Goal: Task Accomplishment & Management: Complete application form

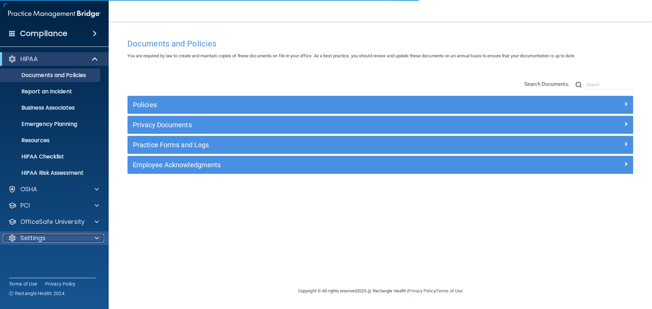
click at [57, 241] on div "Settings" at bounding box center [45, 238] width 84 height 8
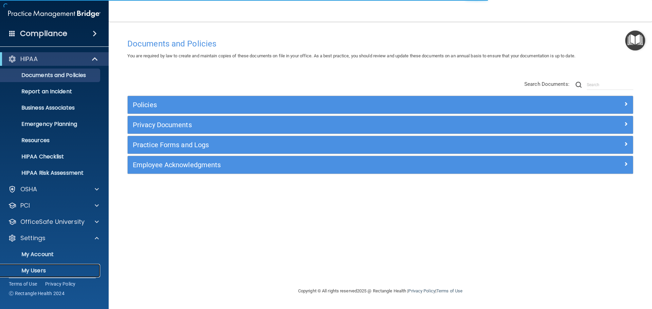
click at [46, 268] on p "My Users" at bounding box center [50, 270] width 93 height 7
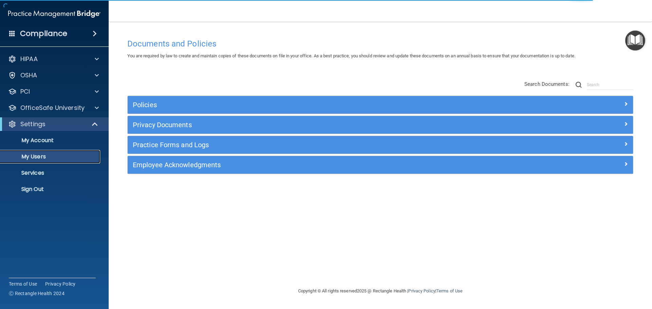
select select "20"
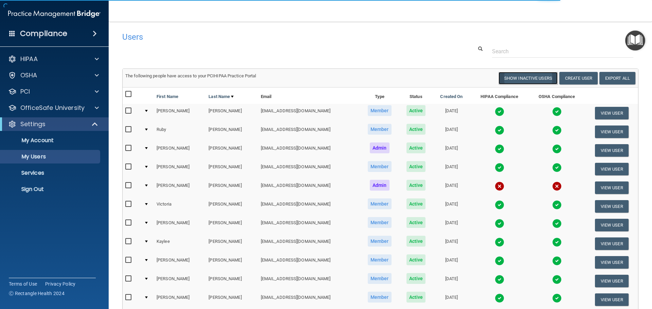
click at [531, 78] on button "Show Inactive Users" at bounding box center [527, 78] width 59 height 13
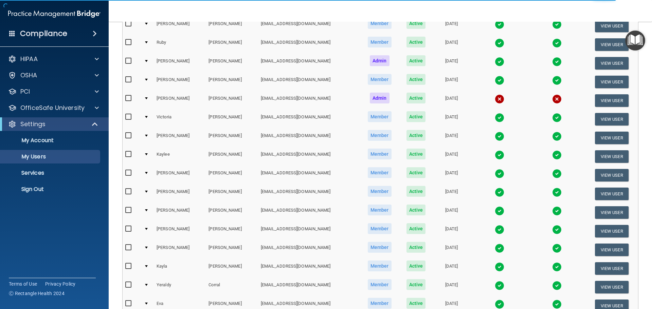
select select "20"
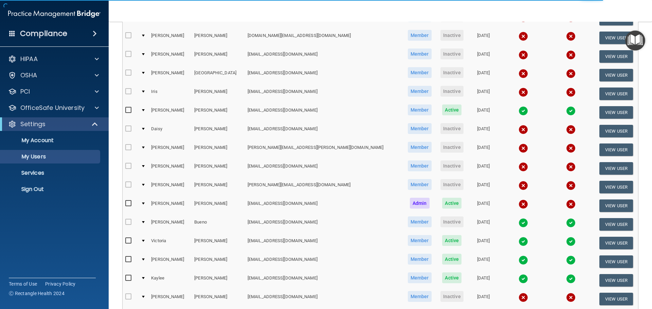
scroll to position [29, 0]
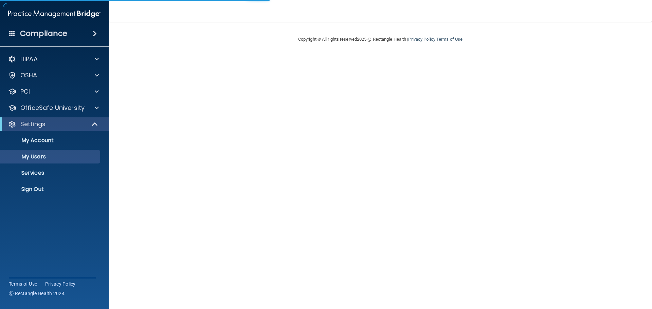
select select "20"
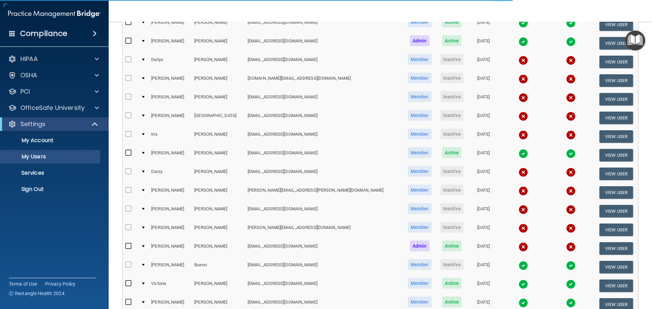
scroll to position [253, 0]
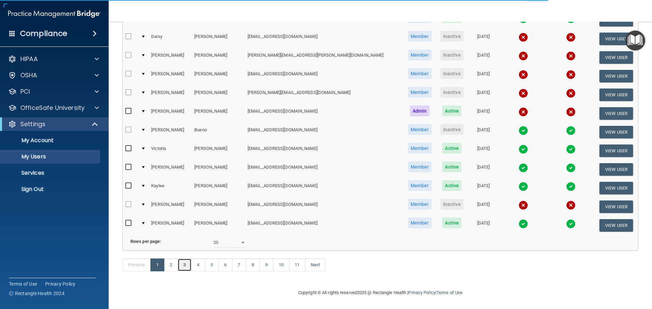
click at [187, 266] on link "3" at bounding box center [185, 265] width 14 height 13
select select "20"
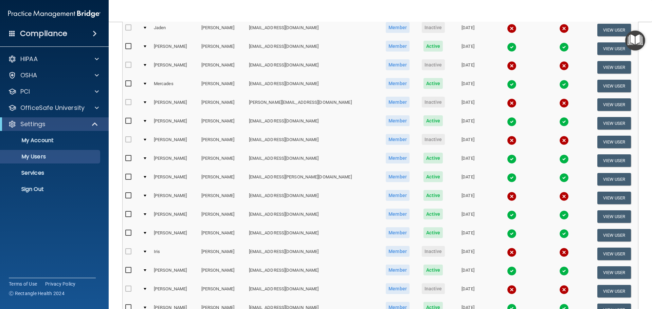
scroll to position [107, 0]
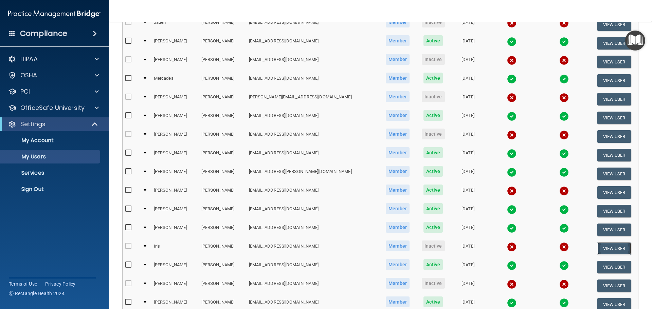
click at [597, 248] on button "View User" at bounding box center [614, 248] width 34 height 13
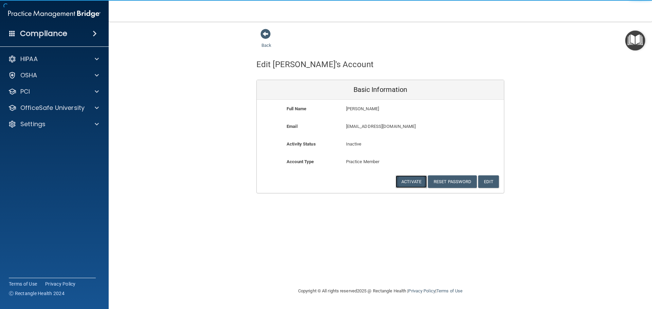
click at [412, 182] on button "Activate" at bounding box center [410, 181] width 31 height 13
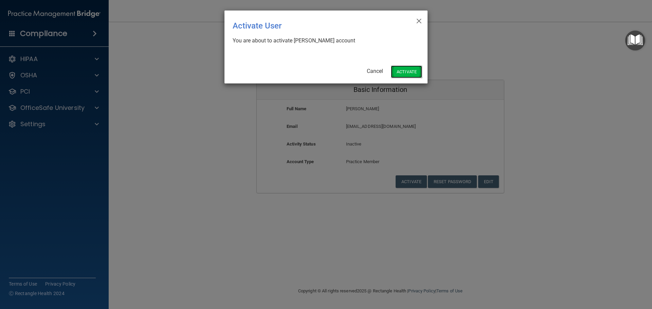
click at [403, 71] on button "Activate" at bounding box center [406, 72] width 31 height 13
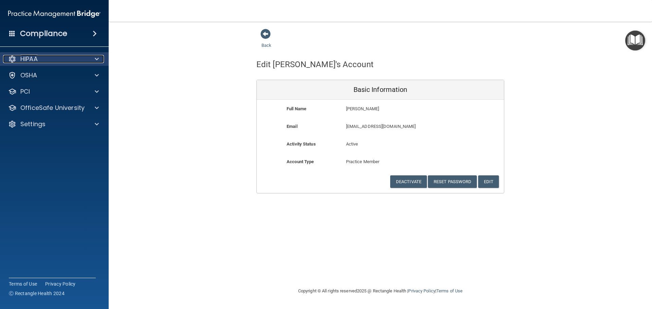
click at [57, 58] on div "HIPAA" at bounding box center [45, 59] width 84 height 8
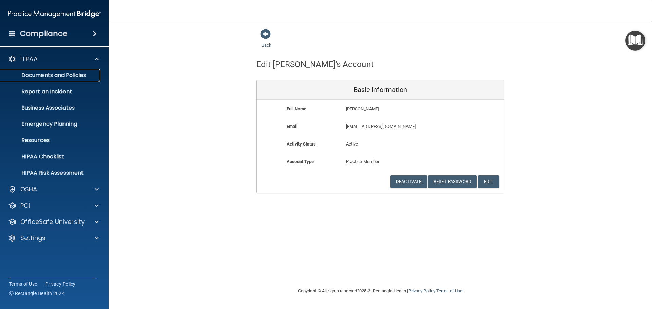
click at [71, 77] on p "Documents and Policies" at bounding box center [50, 75] width 93 height 7
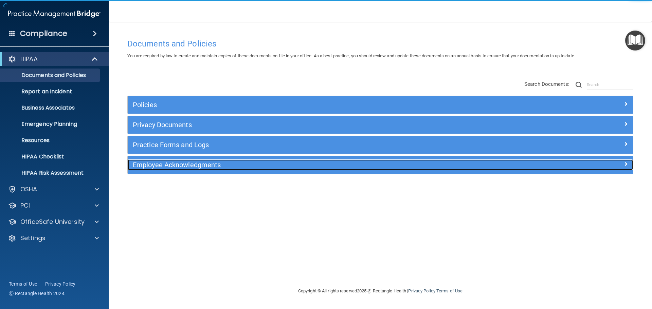
click at [180, 167] on h5 "Employee Acknowledgments" at bounding box center [317, 164] width 369 height 7
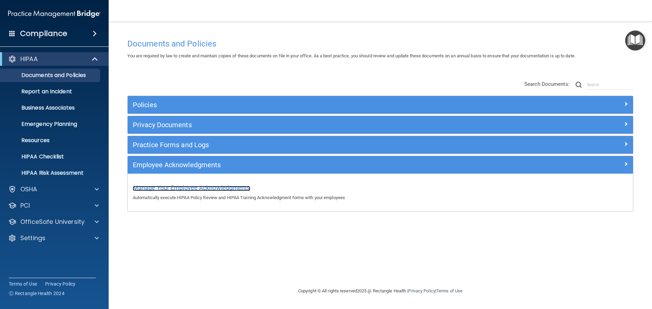
drag, startPoint x: 238, startPoint y: 188, endPoint x: 248, endPoint y: 190, distance: 11.1
click at [237, 188] on span "Manage Your Employee Acknowledgments" at bounding box center [191, 187] width 117 height 7
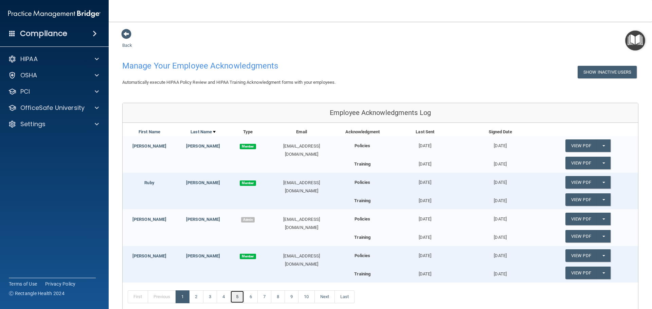
click at [241, 299] on link "5" at bounding box center [237, 297] width 14 height 13
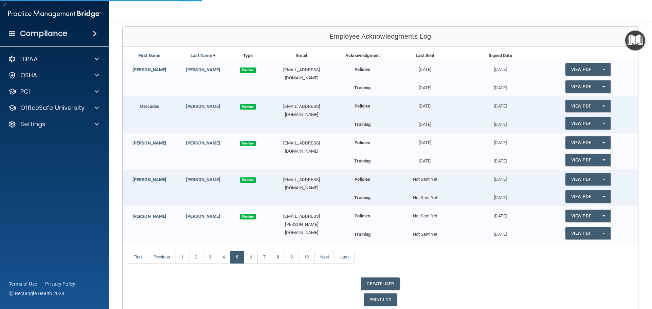
scroll to position [106, 0]
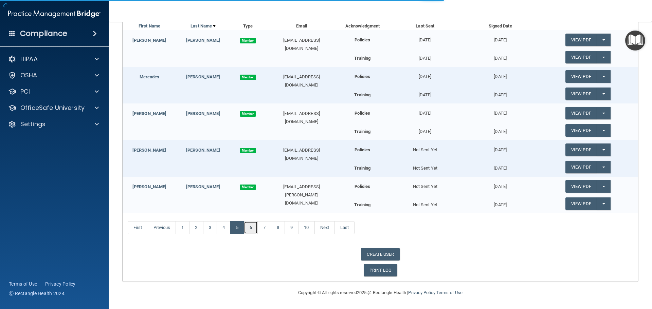
click at [250, 227] on link "6" at bounding box center [251, 227] width 14 height 13
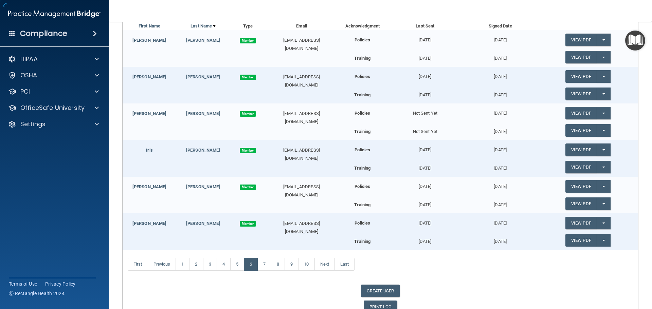
scroll to position [143, 0]
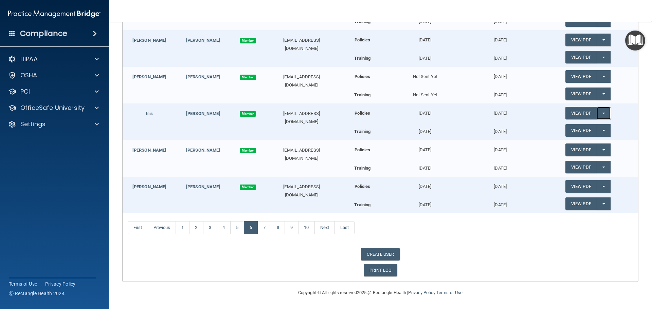
click at [599, 112] on button "Split button!" at bounding box center [603, 113] width 14 height 13
click at [538, 122] on div "View PDF Split button! Update Acknowledgment" at bounding box center [588, 113] width 100 height 19
click at [602, 114] on button "Split button!" at bounding box center [603, 113] width 14 height 13
click at [587, 126] on link "Update Acknowledgment" at bounding box center [596, 127] width 62 height 10
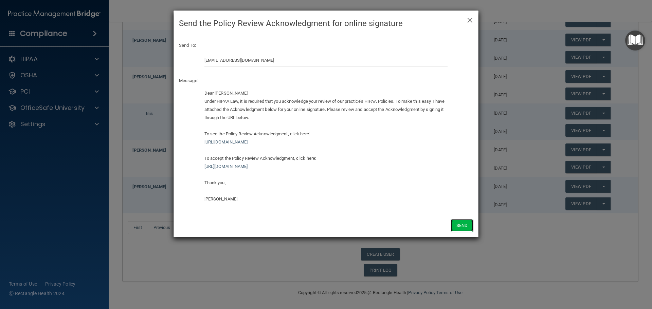
click at [463, 225] on button "Send" at bounding box center [461, 225] width 22 height 13
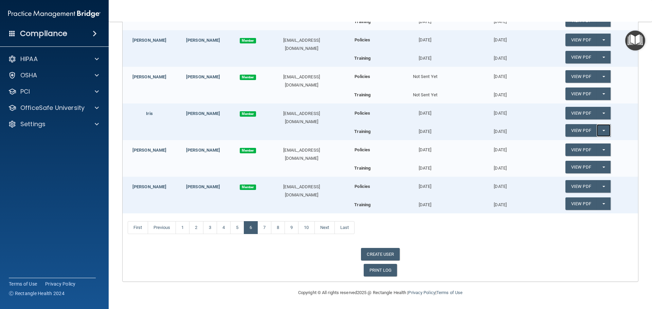
click at [602, 131] on span "button" at bounding box center [603, 130] width 3 height 1
click at [571, 143] on link "Update Acknowledgment" at bounding box center [596, 144] width 62 height 10
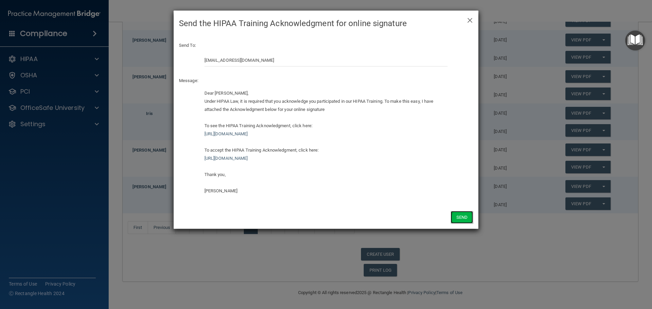
click at [469, 219] on button "Send" at bounding box center [461, 217] width 22 height 13
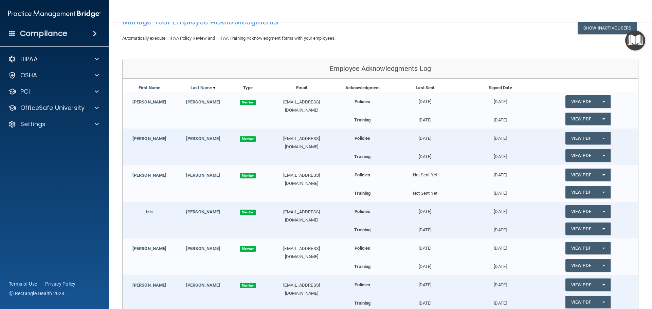
scroll to position [41, 0]
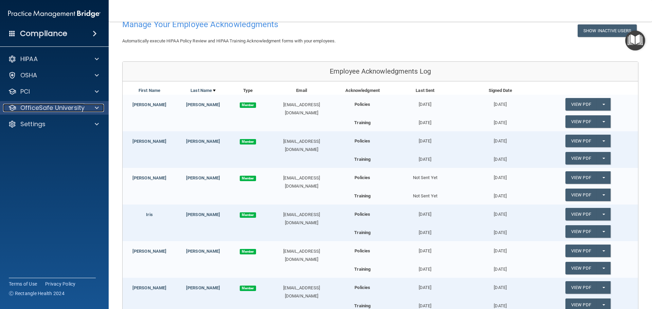
click at [75, 110] on p "OfficeSafe University" at bounding box center [52, 108] width 64 height 8
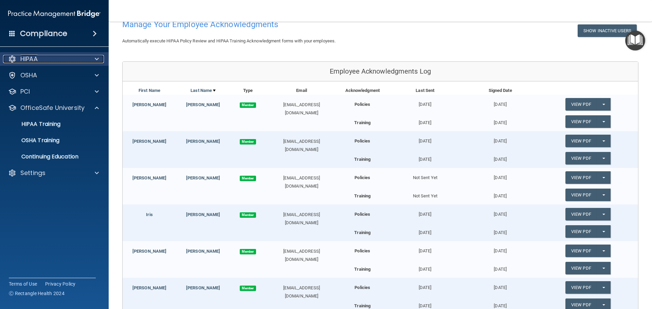
click at [51, 59] on div "HIPAA" at bounding box center [45, 59] width 84 height 8
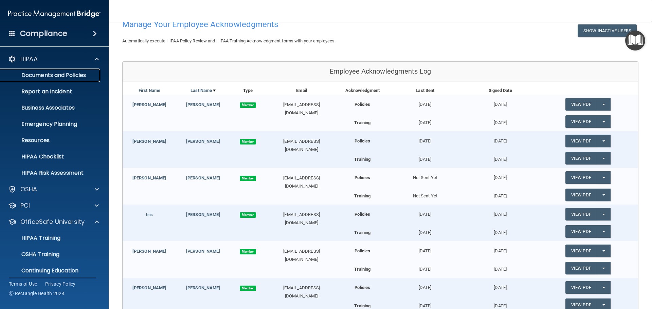
click at [70, 77] on p "Documents and Policies" at bounding box center [50, 75] width 93 height 7
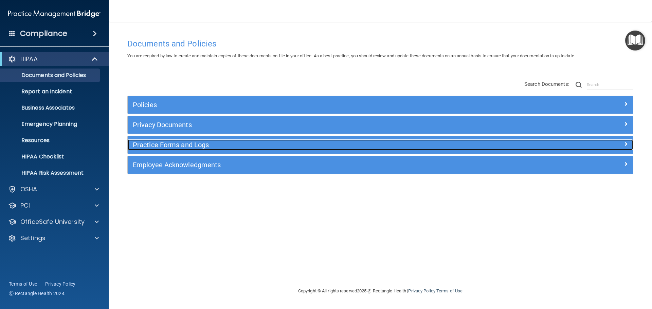
click at [151, 149] on div "Practice Forms and Logs" at bounding box center [317, 145] width 379 height 11
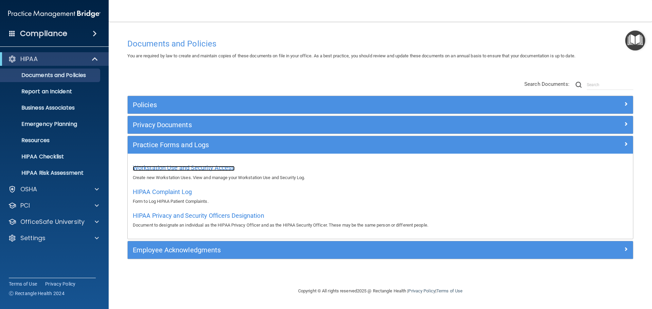
click at [158, 168] on span "Workstation Use and Security Access" at bounding box center [184, 167] width 102 height 7
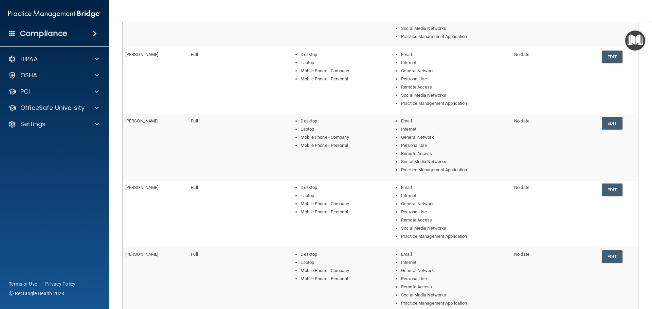
scroll to position [248, 0]
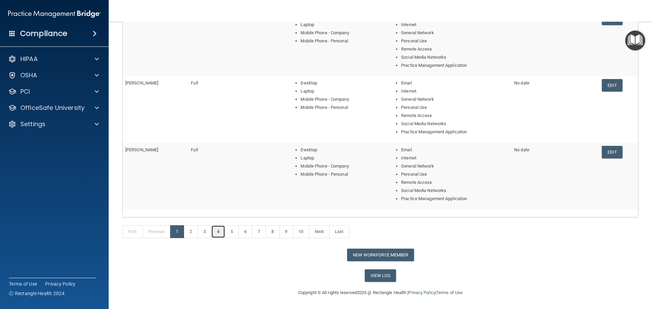
click at [217, 231] on link "4" at bounding box center [218, 231] width 14 height 13
click at [209, 229] on link "3" at bounding box center [205, 231] width 14 height 13
click at [396, 257] on button "New Workforce Member" at bounding box center [380, 255] width 67 height 13
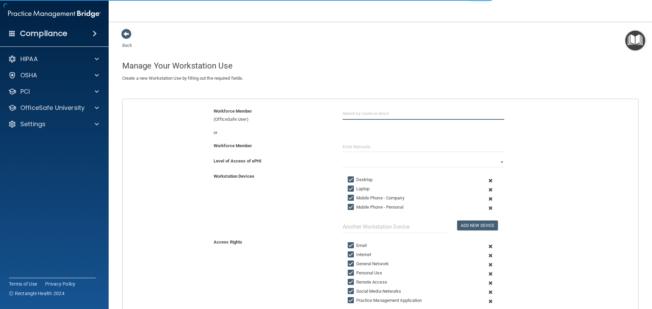
click at [358, 113] on input "text" at bounding box center [423, 113] width 162 height 13
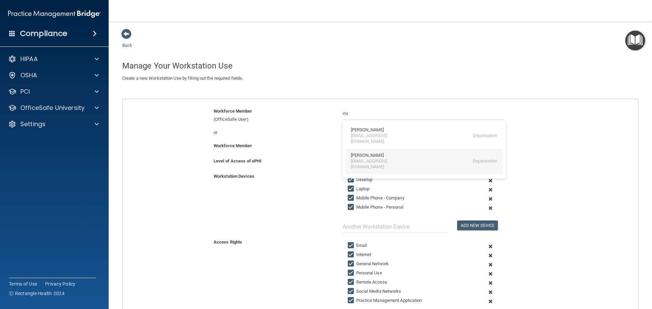
click at [356, 159] on div "[EMAIL_ADDRESS][DOMAIN_NAME]" at bounding box center [380, 165] width 59 height 12
type input "[PERSON_NAME]"
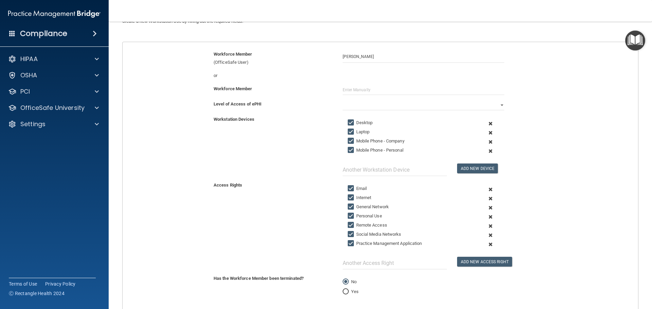
scroll to position [56, 0]
click at [433, 108] on select "Full Limited None" at bounding box center [423, 106] width 162 height 10
click at [342, 101] on select "Full Limited None" at bounding box center [423, 106] width 162 height 10
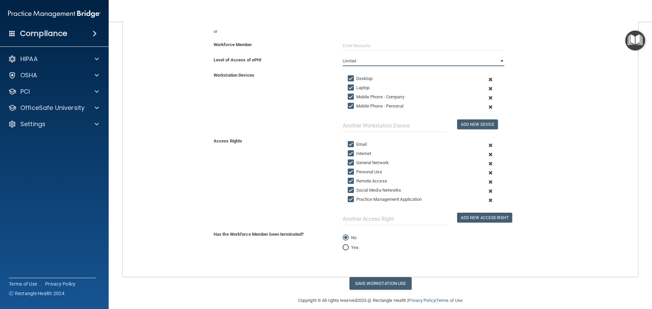
scroll to position [109, 0]
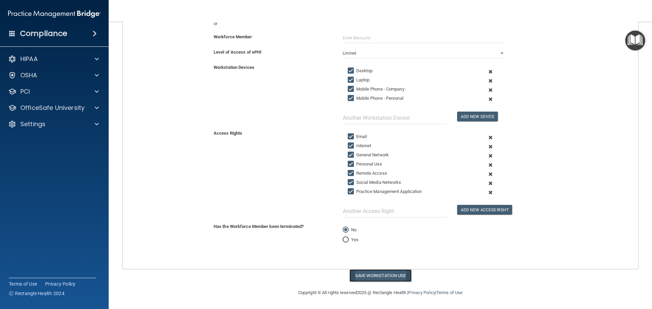
click at [385, 280] on button "Save Workstation Use" at bounding box center [380, 275] width 62 height 13
select select "? string:Full ?"
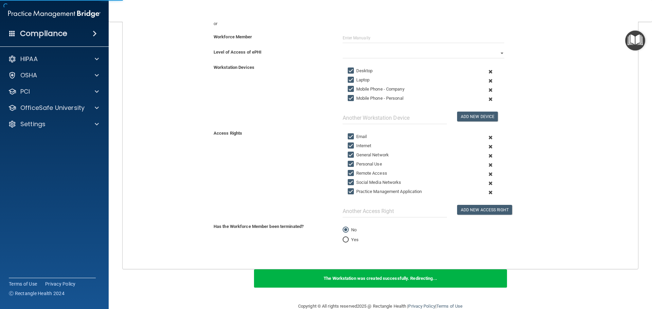
scroll to position [235, 0]
